Goal: Task Accomplishment & Management: Manage account settings

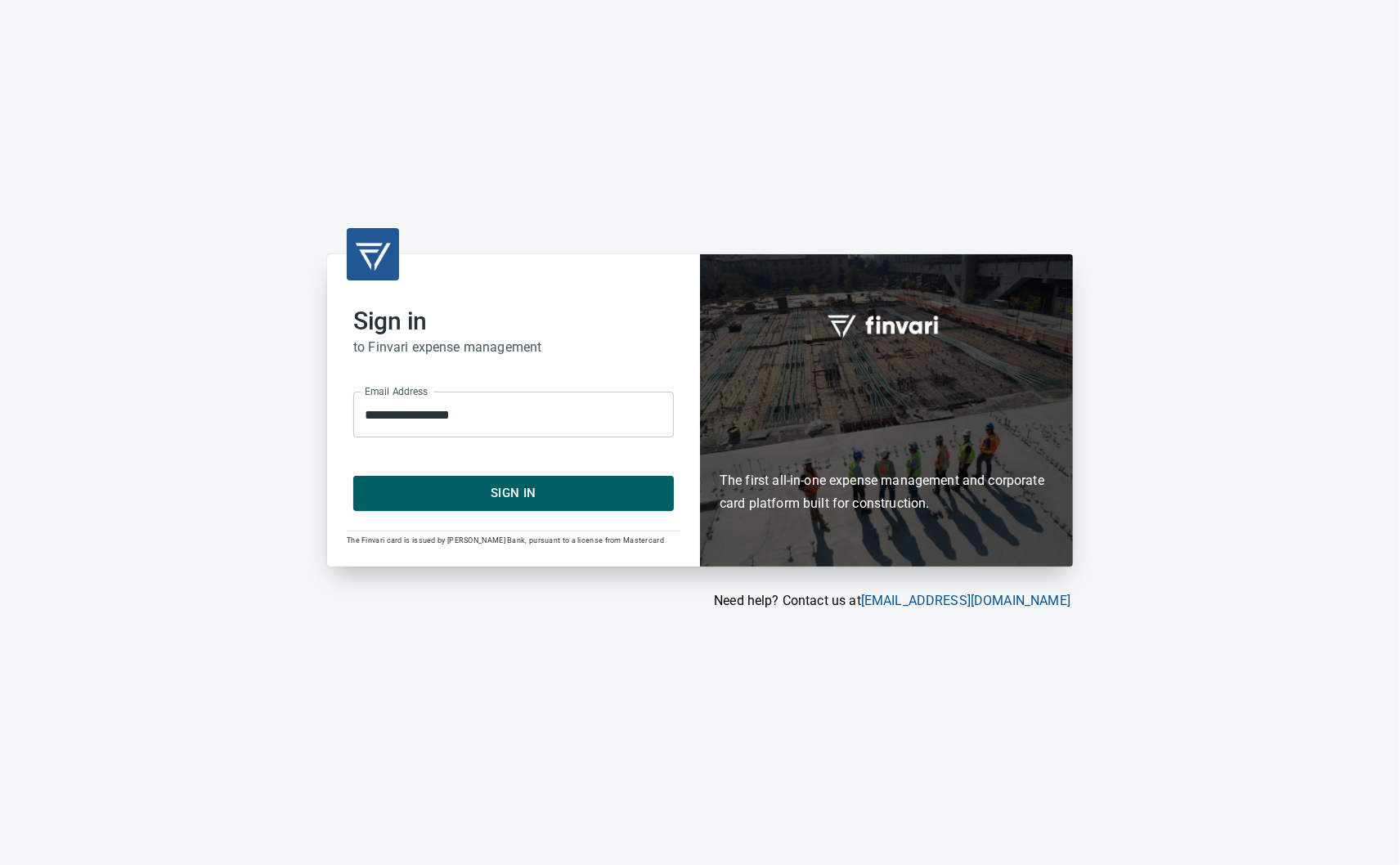
click at [391, 489] on span "Sign In" at bounding box center [513, 492] width 284 height 21
click at [519, 488] on span "Sign In" at bounding box center [513, 492] width 284 height 21
click at [519, 488] on span "Sign In" at bounding box center [513, 492] width 284 height 21
click at [521, 496] on span "Sign In" at bounding box center [513, 492] width 284 height 21
click at [510, 496] on span "Sign In" at bounding box center [513, 492] width 284 height 21
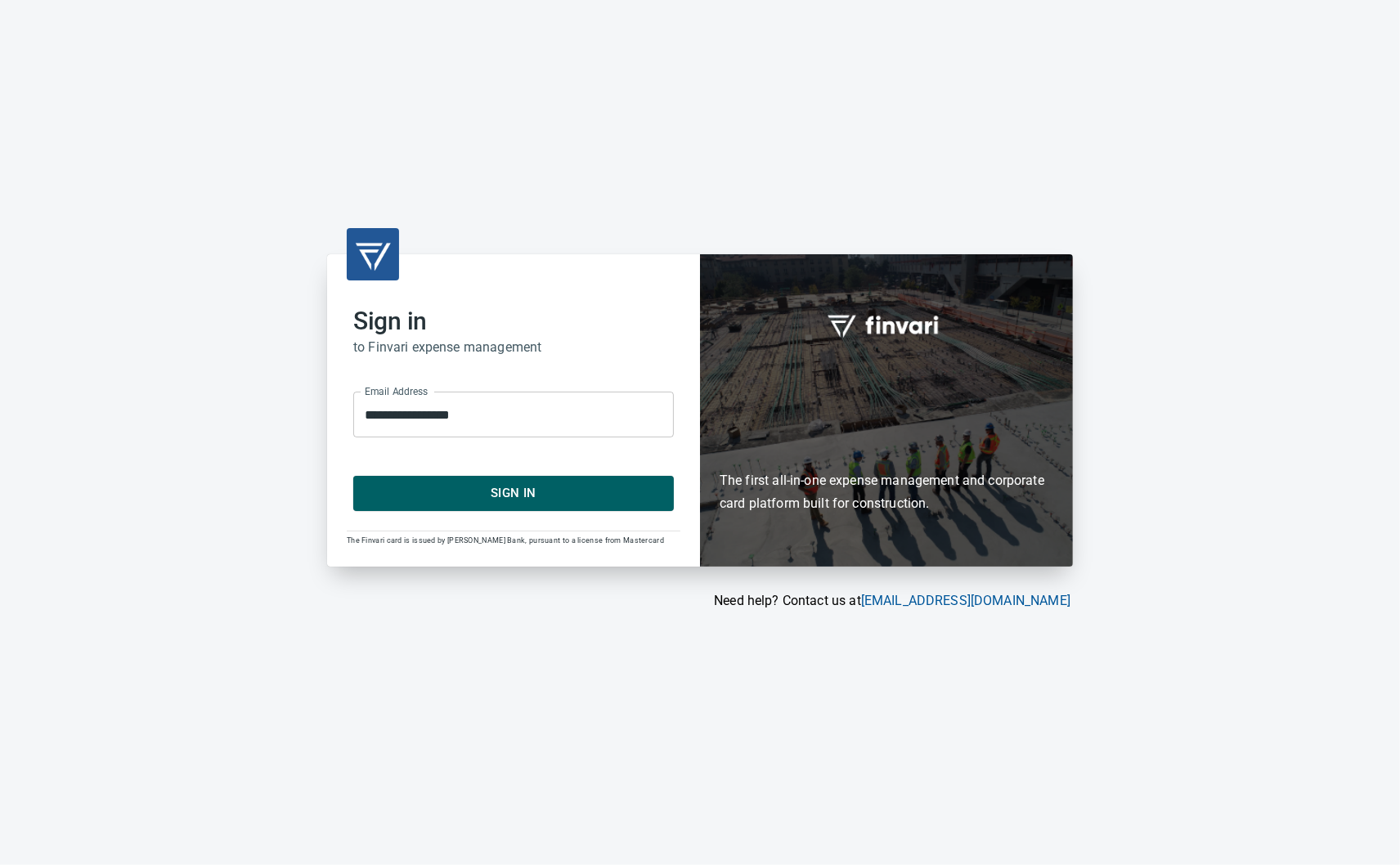
click at [513, 495] on span "Sign In" at bounding box center [513, 492] width 284 height 21
